Goal: Information Seeking & Learning: Find contact information

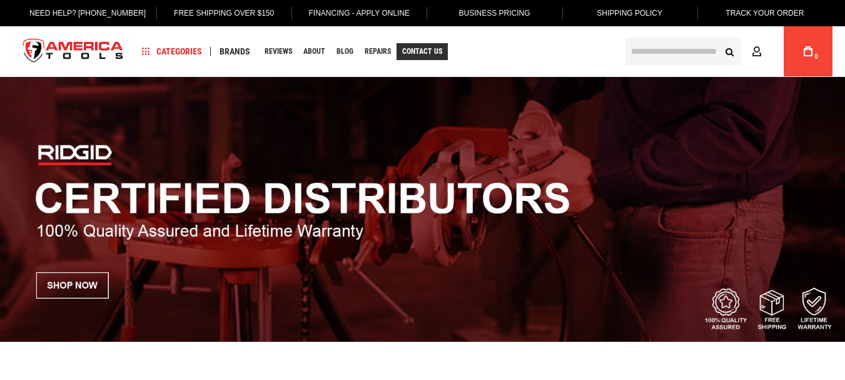
click at [421, 48] on span "Contact Us" at bounding box center [422, 52] width 40 height 8
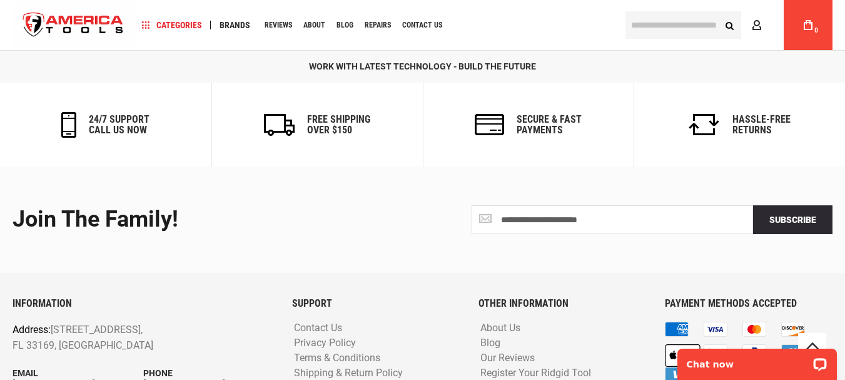
scroll to position [834, 0]
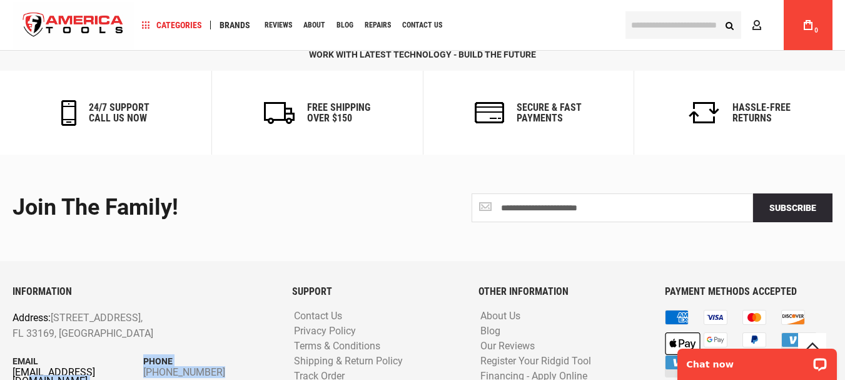
drag, startPoint x: 8, startPoint y: 310, endPoint x: 98, endPoint y: 303, distance: 90.4
click at [98, 303] on div "INFORMATION Address: 1157 NW 159th Dr, Miami, FL 33169, United States Email inf…" at bounding box center [143, 352] width 280 height 133
click at [98, 354] on p "Email" at bounding box center [78, 361] width 131 height 14
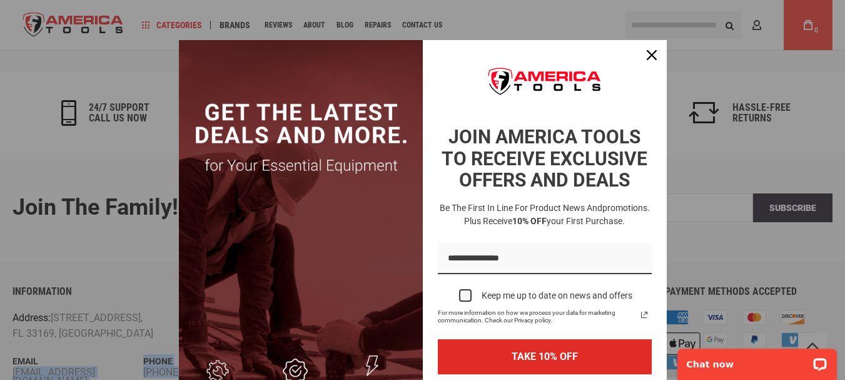
drag, startPoint x: 6, startPoint y: 307, endPoint x: 13, endPoint y: 310, distance: 8.1
click at [648, 55] on icon "close icon" at bounding box center [652, 55] width 10 height 10
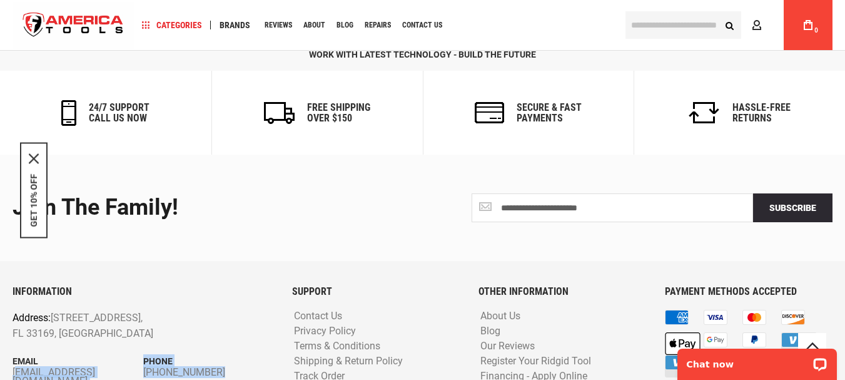
click at [91, 288] on div "INFORMATION Address: 1157 NW 159th Dr, Miami, FL 33169, United States Email inf…" at bounding box center [143, 352] width 280 height 133
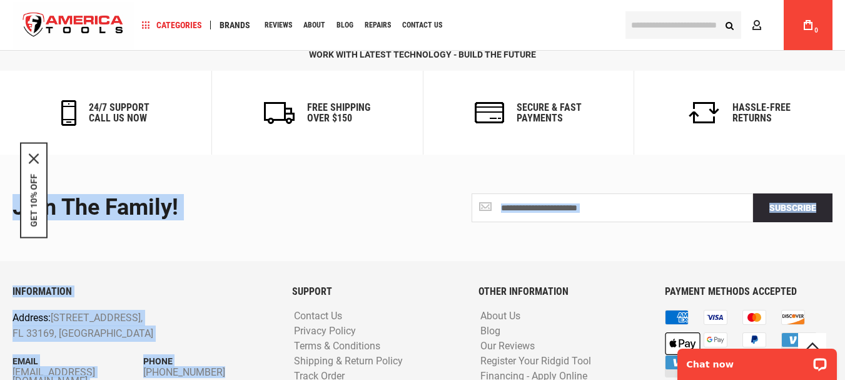
drag, startPoint x: 1, startPoint y: 310, endPoint x: 70, endPoint y: 315, distance: 69.0
click at [69, 315] on div "**********" at bounding box center [422, 300] width 845 height 291
click at [75, 350] on div "INFORMATION Address: 1157 NW 159th Dr, Miami, FL 33169, United States Email inf…" at bounding box center [143, 352] width 280 height 133
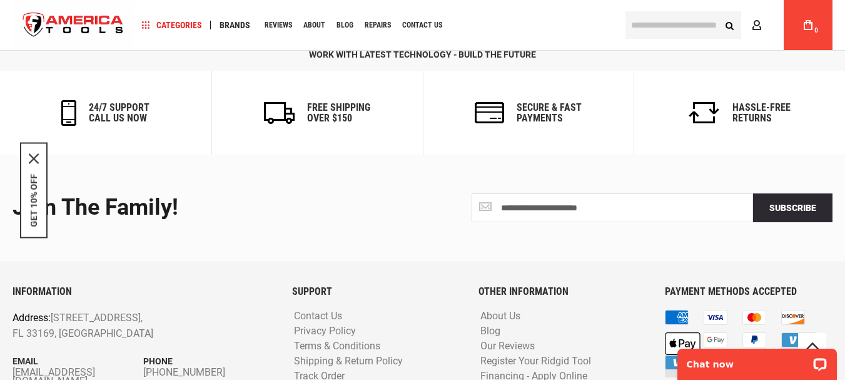
click at [387, 176] on div "**********" at bounding box center [422, 208] width 839 height 106
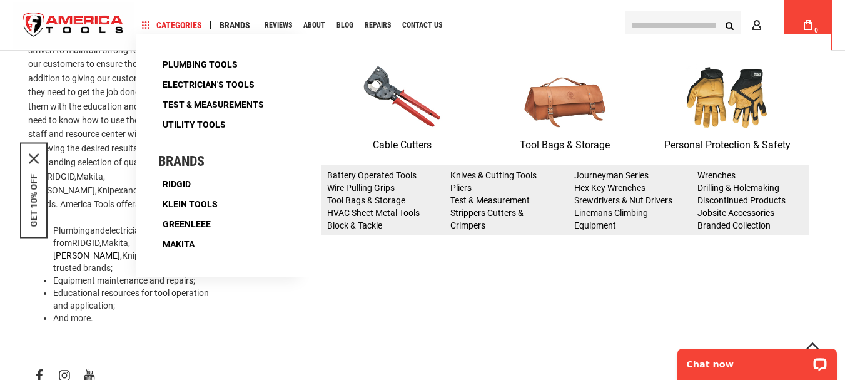
scroll to position [458, 0]
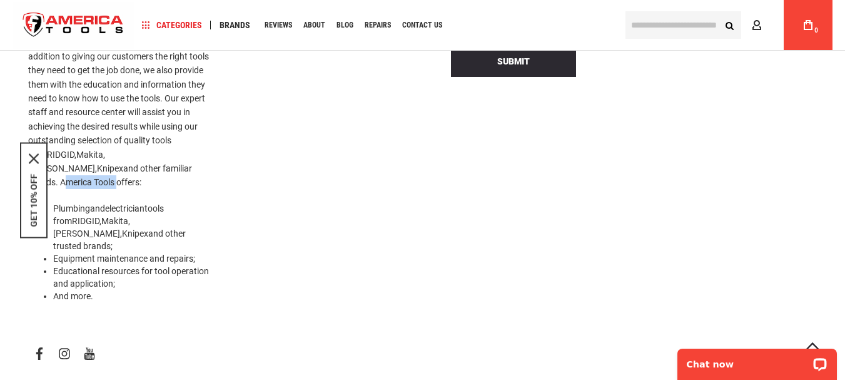
drag, startPoint x: 25, startPoint y: 127, endPoint x: 82, endPoint y: 126, distance: 57.0
click at [82, 126] on div "Miami, FL Store 1157 NW 159th Dr, Miami, FL 33169, +1 305-513-9914 Hours of Ope…" at bounding box center [120, 44] width 202 height 598
copy p "America Tools"
